Goal: Transaction & Acquisition: Purchase product/service

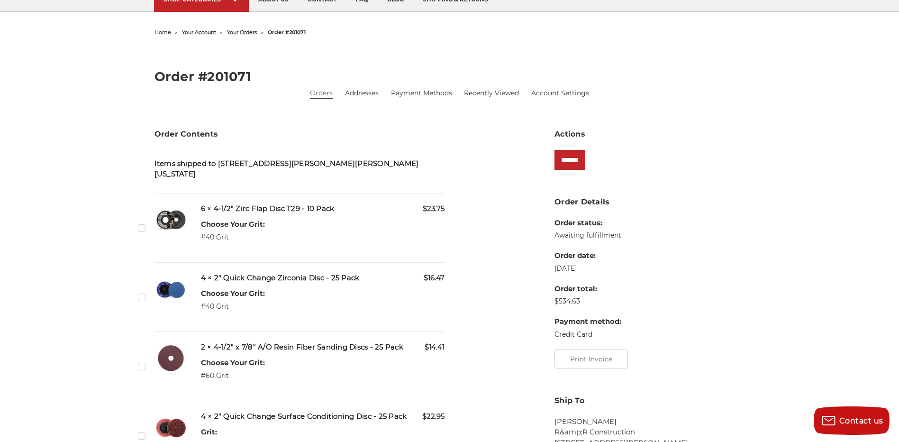
scroll to position [95, 0]
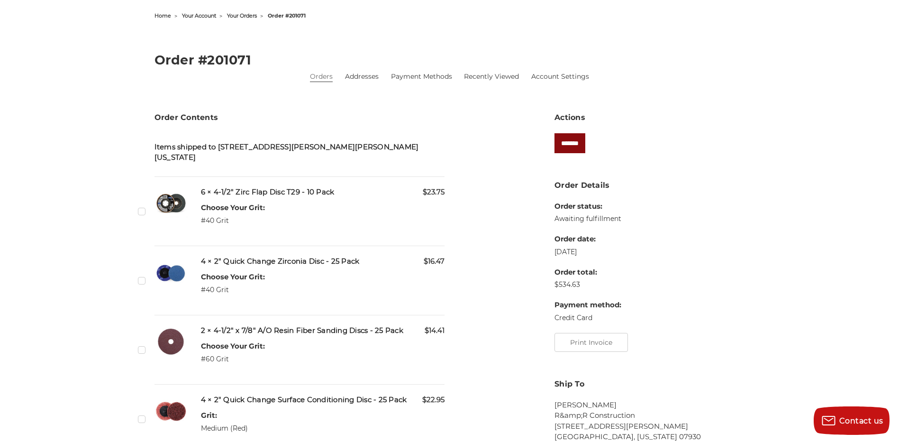
click at [578, 148] on input "*******" at bounding box center [570, 143] width 31 height 20
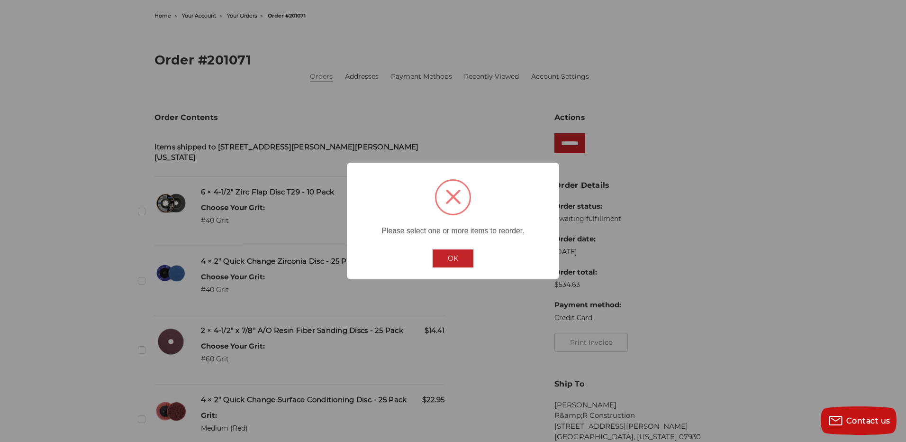
click at [457, 256] on button "OK" at bounding box center [453, 258] width 41 height 18
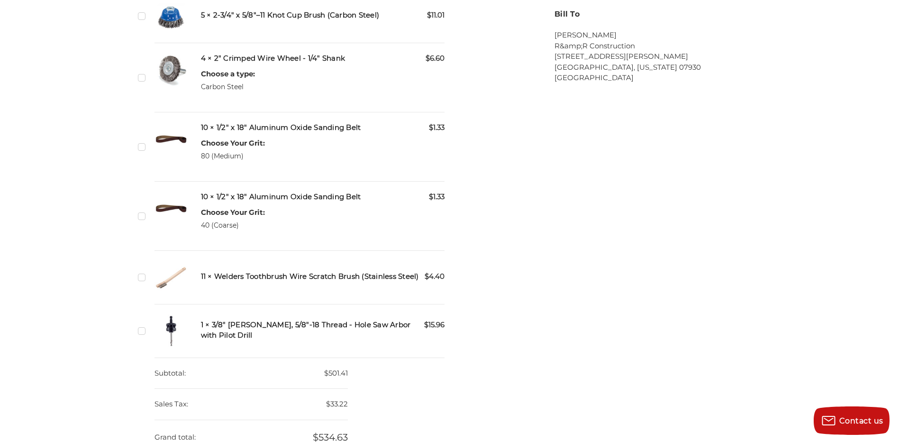
scroll to position [509, 0]
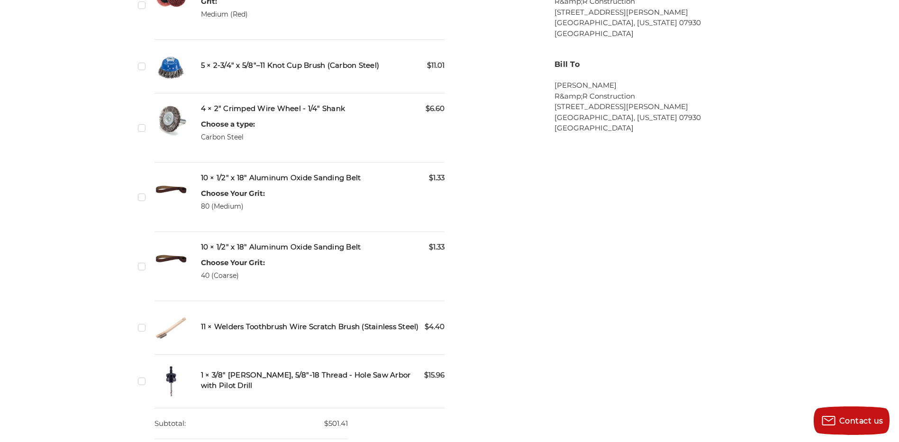
click at [140, 376] on label "Checkbox 546416 label" at bounding box center [143, 381] width 10 height 10
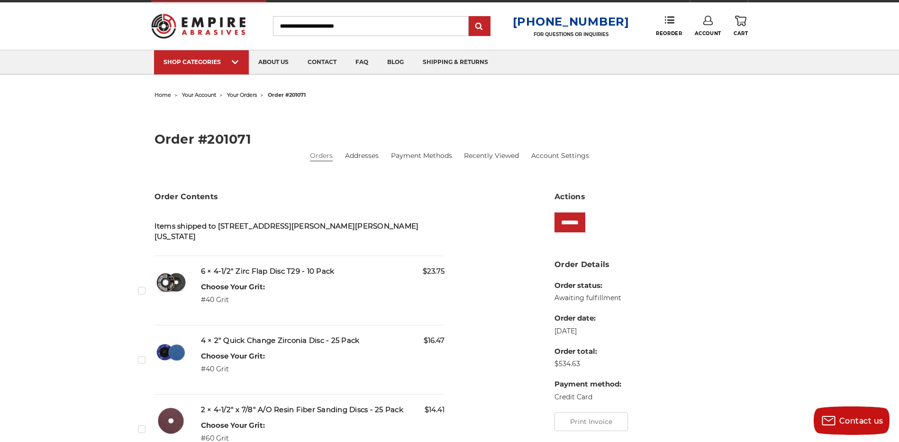
scroll to position [0, 0]
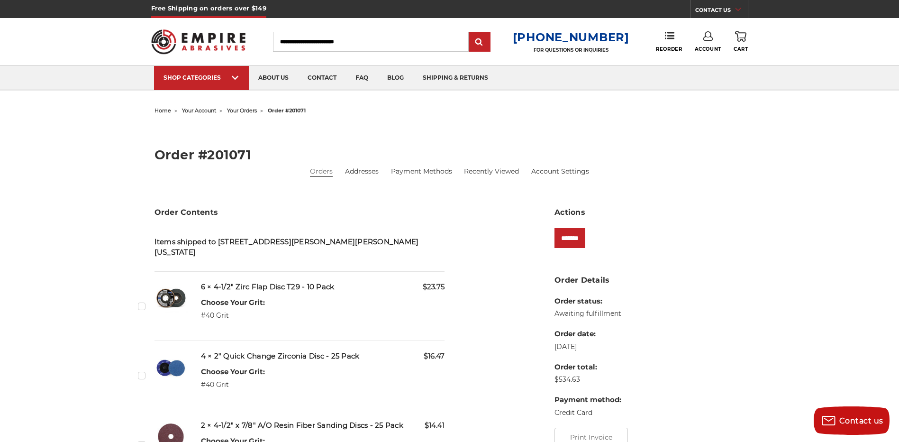
click at [145, 301] on label "Checkbox 546414 label" at bounding box center [143, 306] width 10 height 10
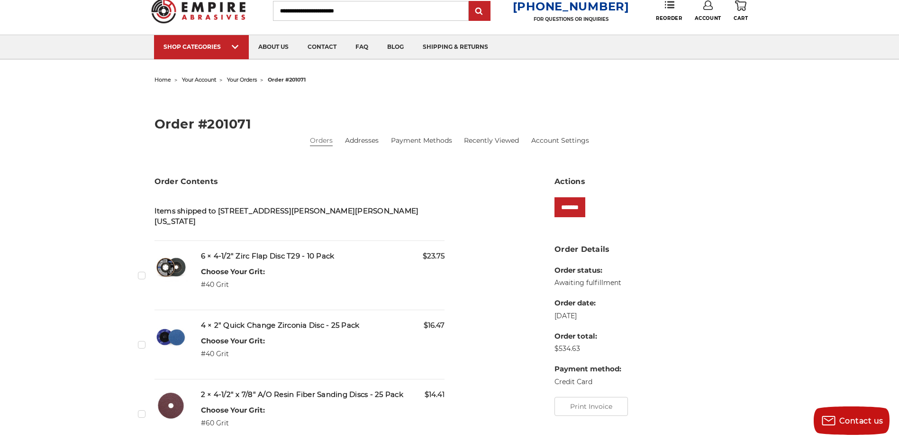
scroll to position [47, 0]
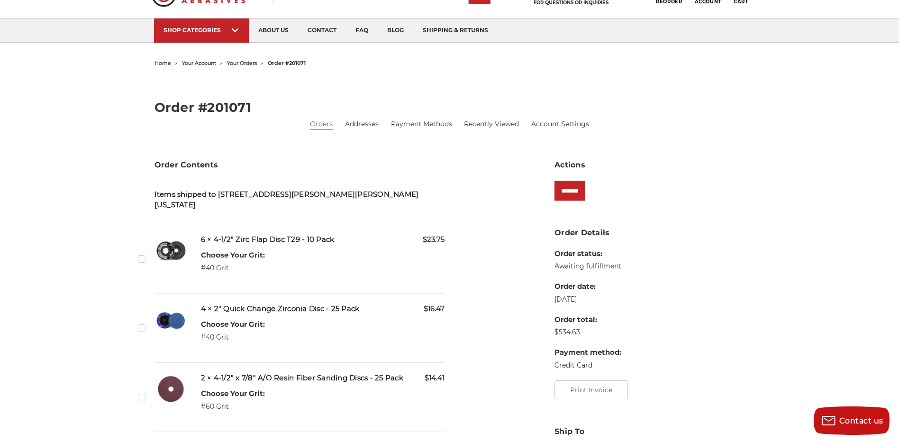
drag, startPoint x: 146, startPoint y: 305, endPoint x: 143, endPoint y: 317, distance: 12.6
click at [146, 307] on div "Checkbox 546415 label" at bounding box center [144, 327] width 13 height 49
click at [143, 323] on label "Checkbox 546415 label" at bounding box center [143, 328] width 10 height 10
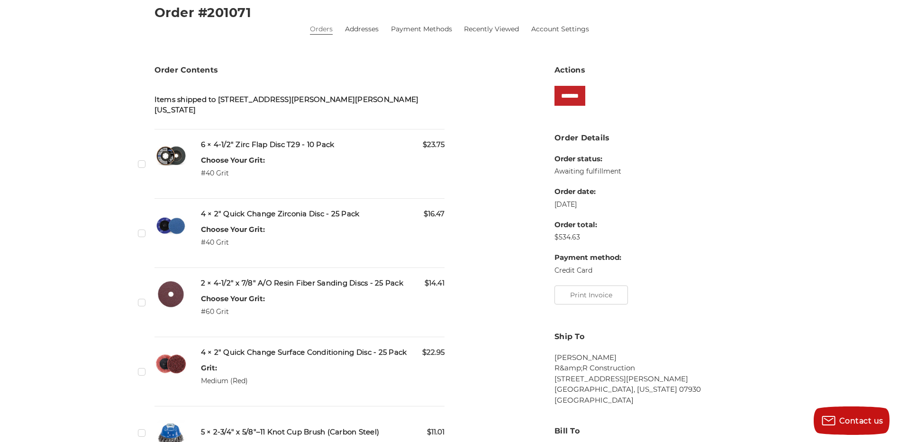
click at [143, 297] on label "Checkbox 546411 label" at bounding box center [143, 302] width 10 height 10
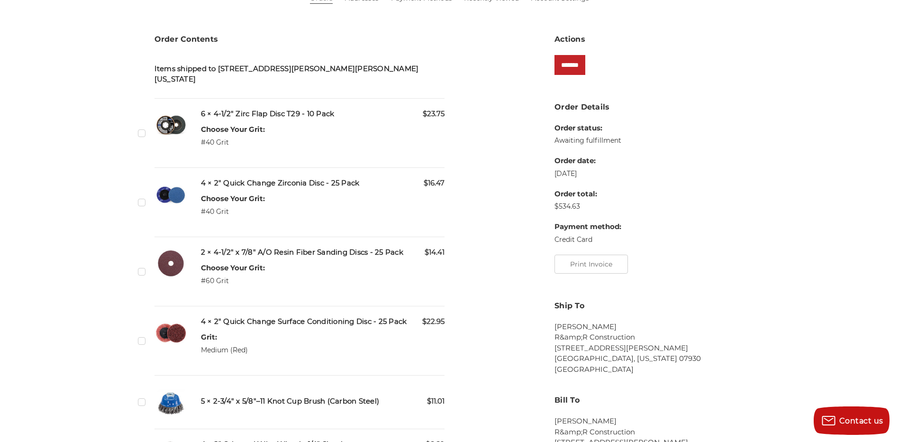
scroll to position [190, 0]
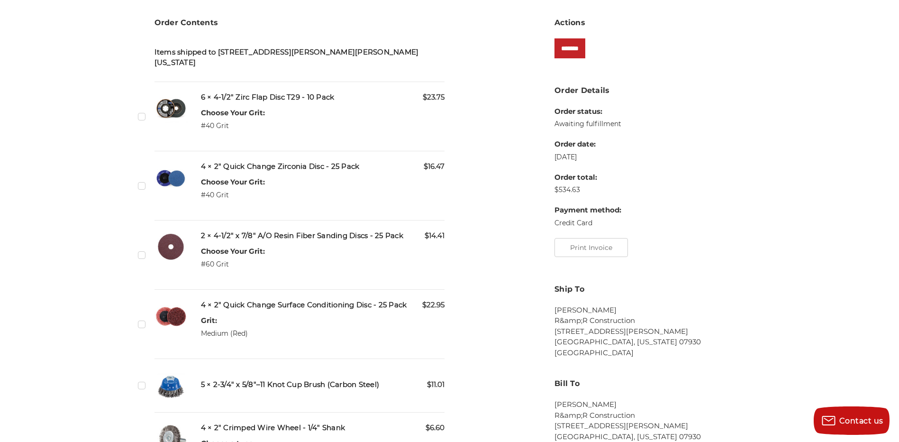
click at [143, 306] on div "Checkbox 546418 label" at bounding box center [144, 324] width 13 height 49
click at [143, 319] on label "Checkbox 546418 label" at bounding box center [143, 324] width 10 height 10
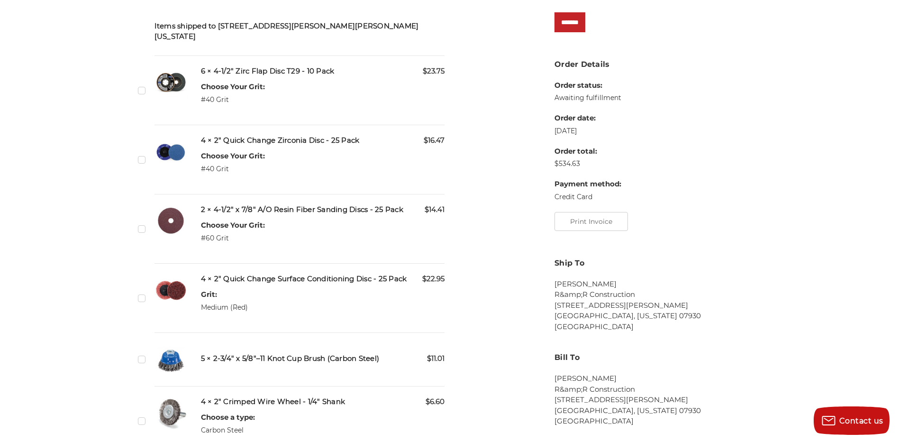
scroll to position [237, 0]
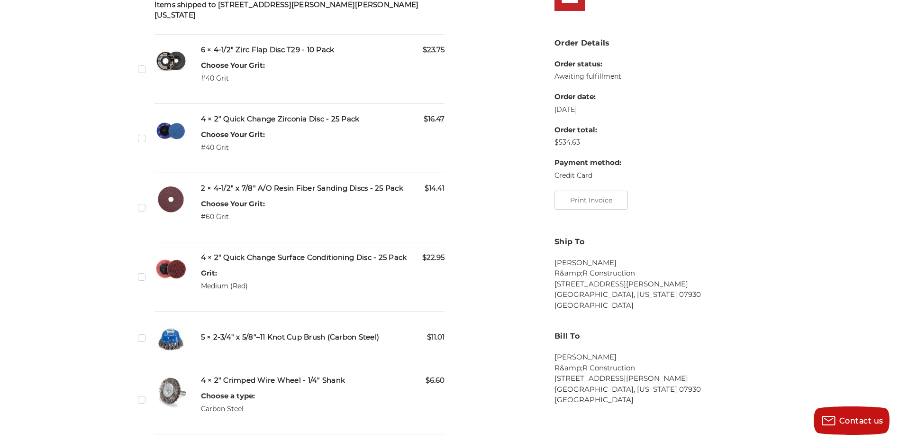
click at [143, 323] on div "Checkbox 546412 label" at bounding box center [144, 337] width 13 height 33
click at [143, 333] on label "Checkbox 546412 label" at bounding box center [143, 338] width 10 height 10
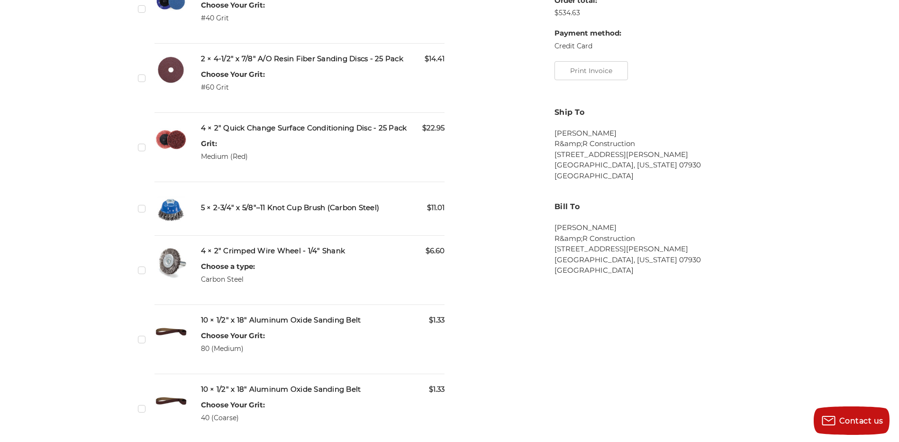
scroll to position [379, 0]
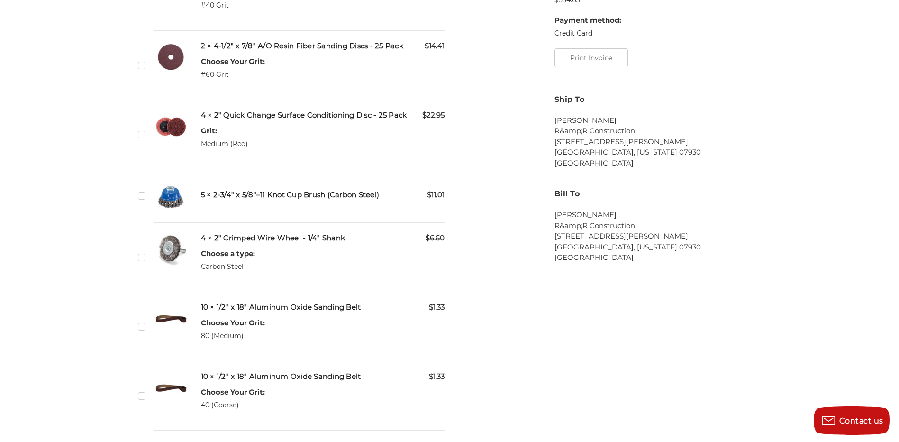
click at [141, 252] on label "Checkbox 546417 label" at bounding box center [143, 257] width 10 height 10
click at [142, 321] on label "Checkbox 546409 label" at bounding box center [143, 326] width 10 height 10
click at [139, 391] on label "Checkbox 546410 label" at bounding box center [143, 396] width 10 height 10
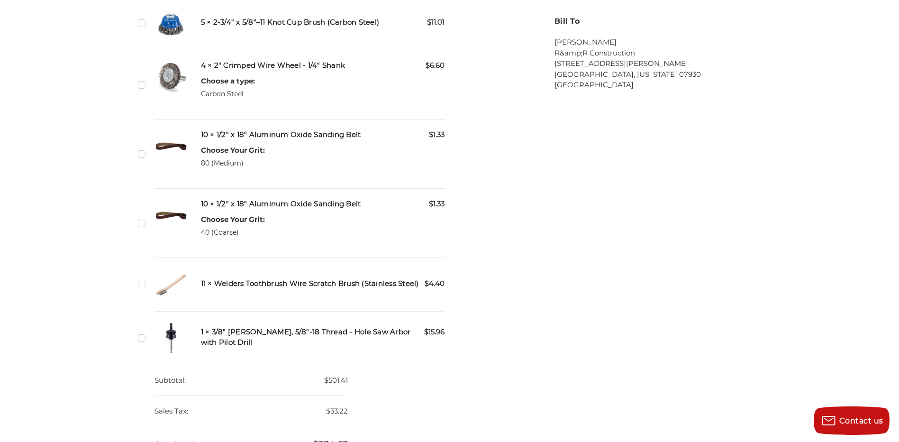
scroll to position [569, 0]
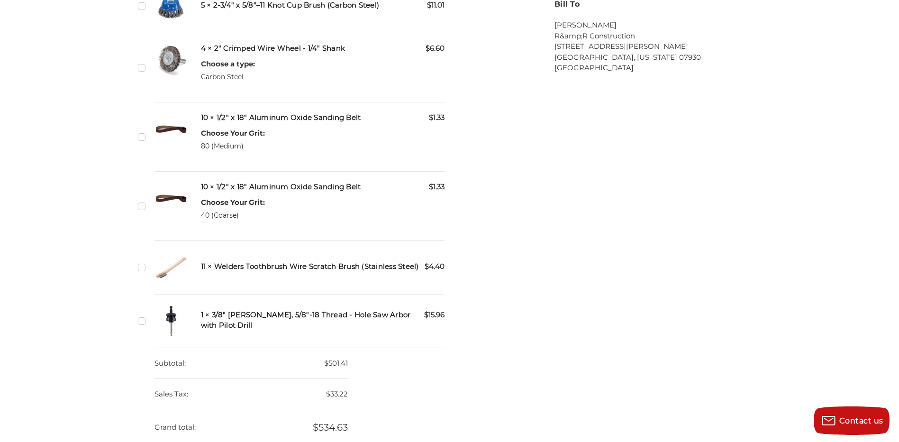
click at [143, 262] on label "Checkbox 546413 label" at bounding box center [143, 267] width 10 height 10
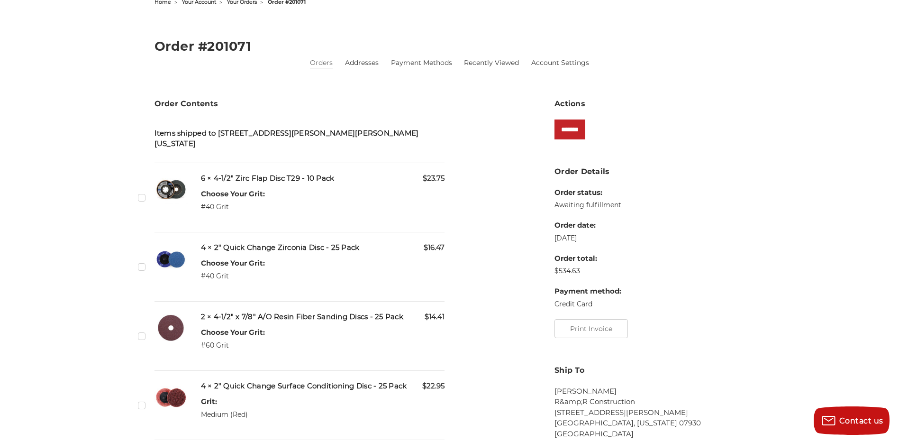
scroll to position [0, 0]
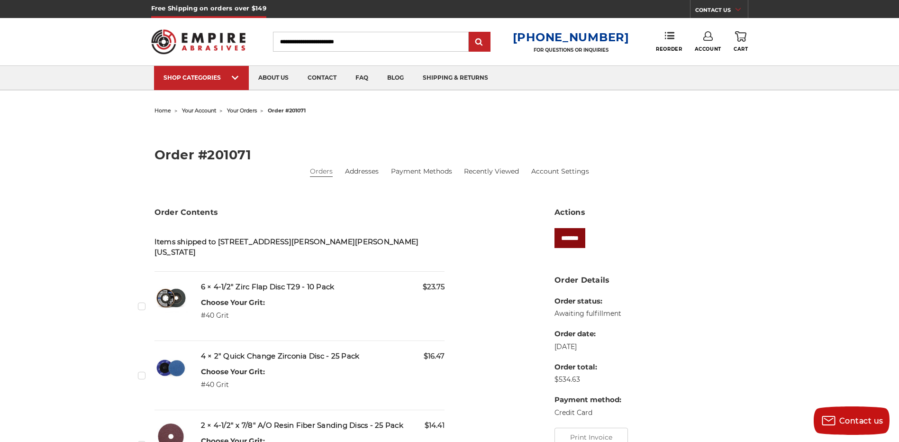
click at [586, 241] on input "*******" at bounding box center [570, 238] width 31 height 20
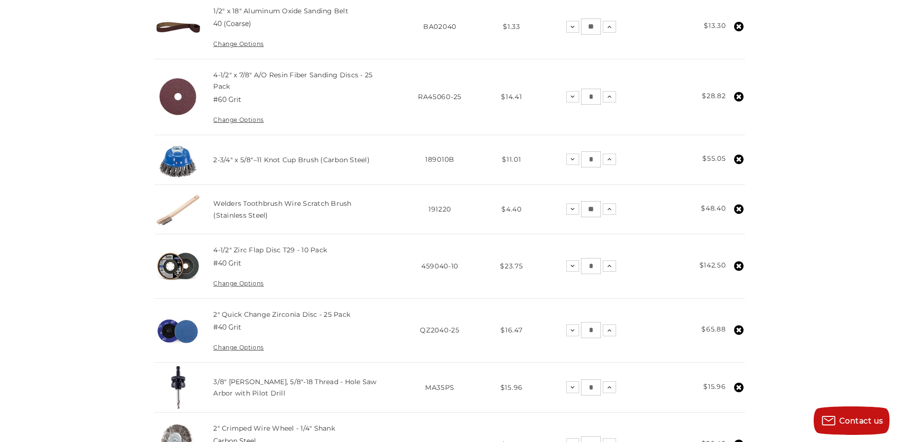
scroll to position [379, 0]
